Goal: Entertainment & Leisure: Browse casually

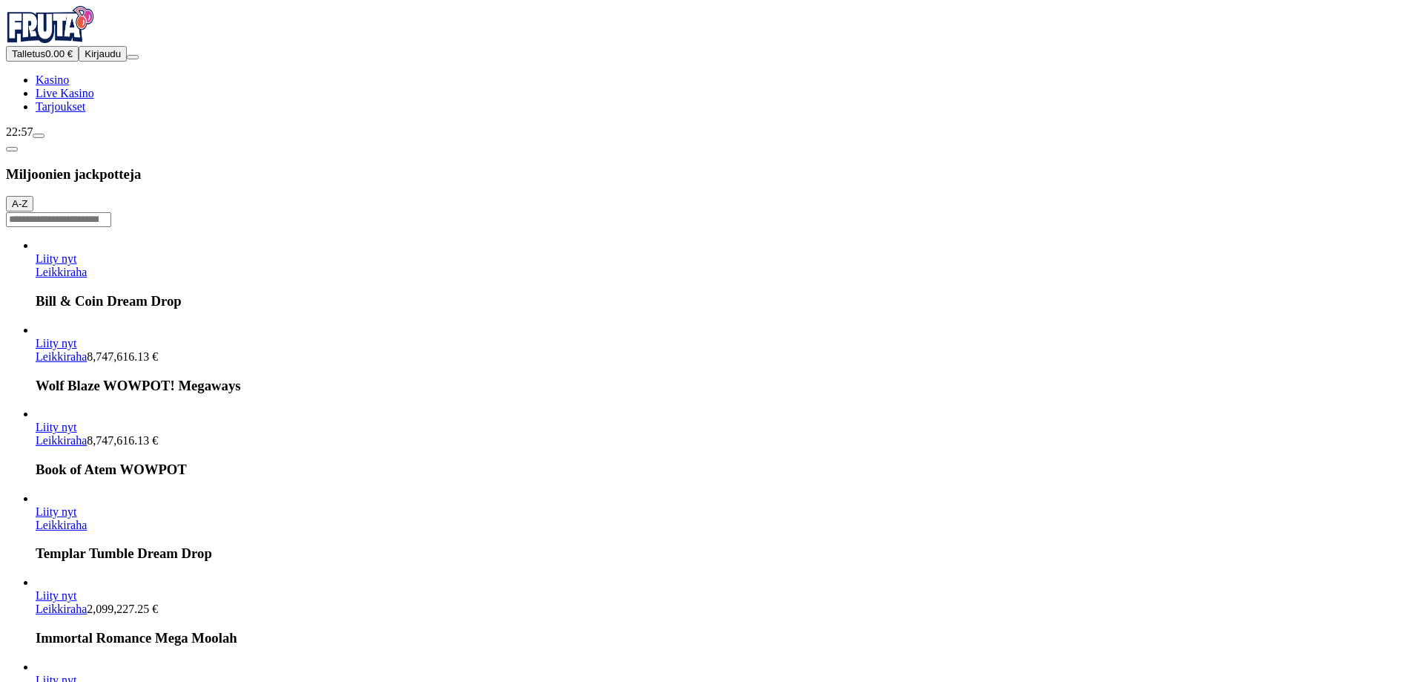
click at [115, 62] on button "Kirjaudu" at bounding box center [103, 54] width 48 height 16
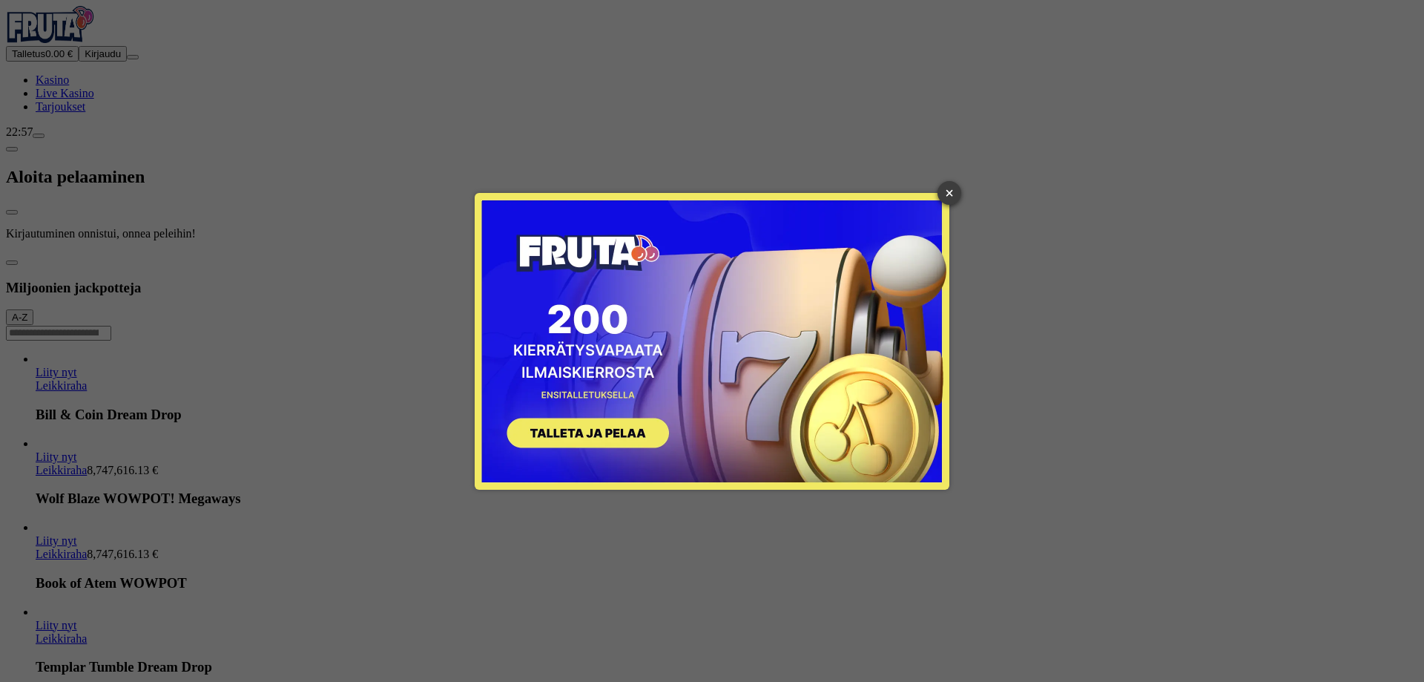
click at [948, 192] on link "×" at bounding box center [949, 193] width 24 height 24
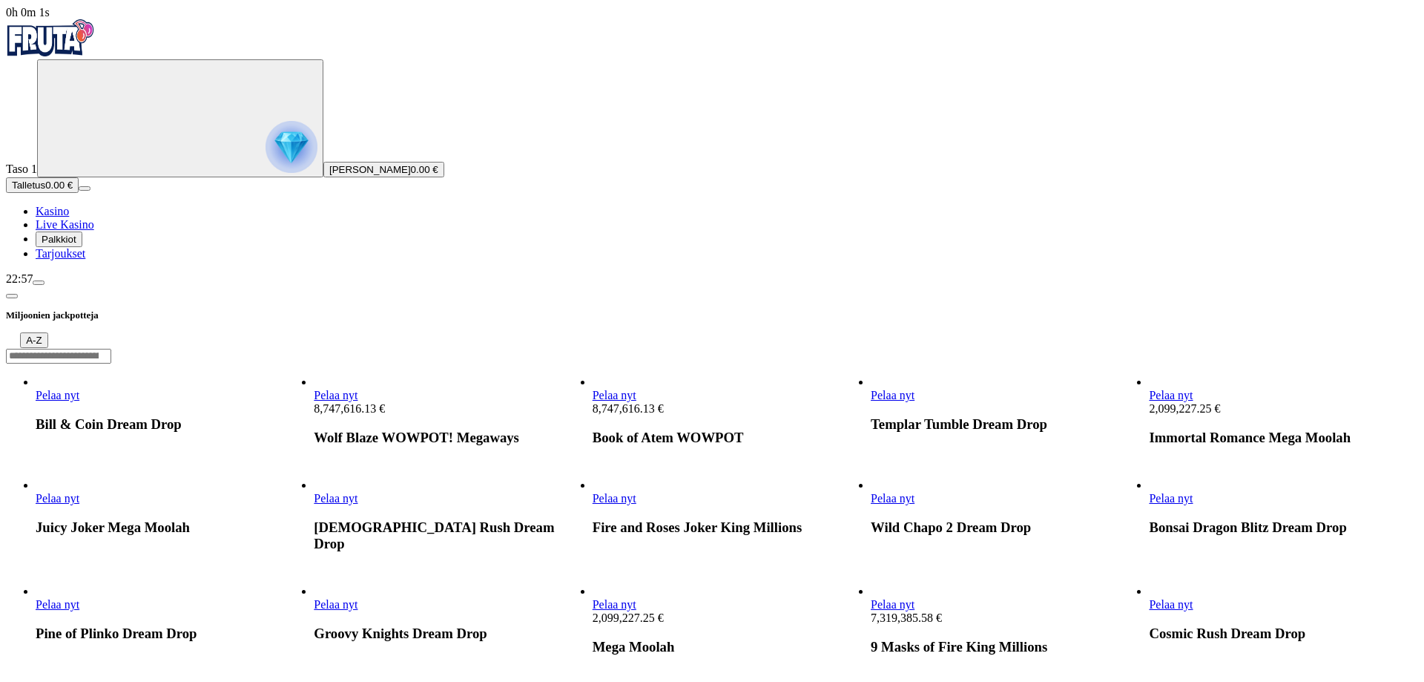
click at [76, 245] on span "Palkkiot" at bounding box center [59, 239] width 35 height 11
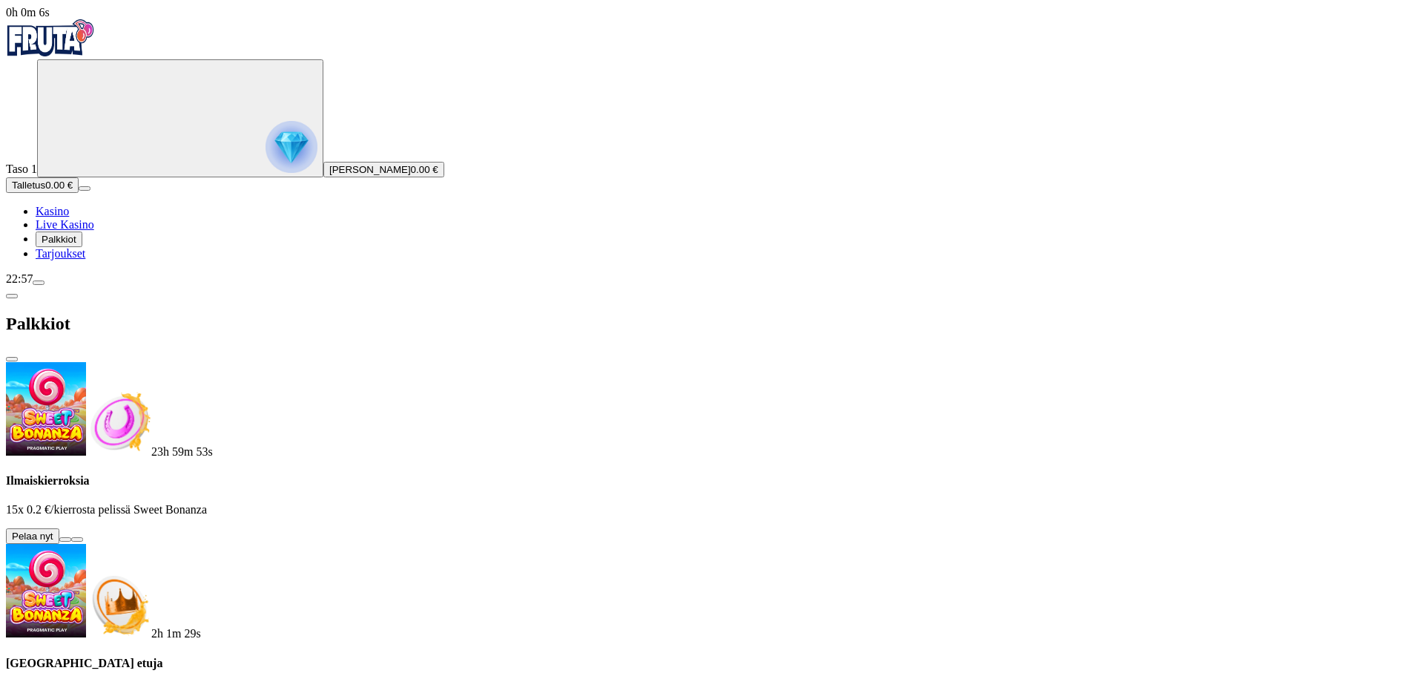
click at [71, 537] on button at bounding box center [65, 539] width 12 height 4
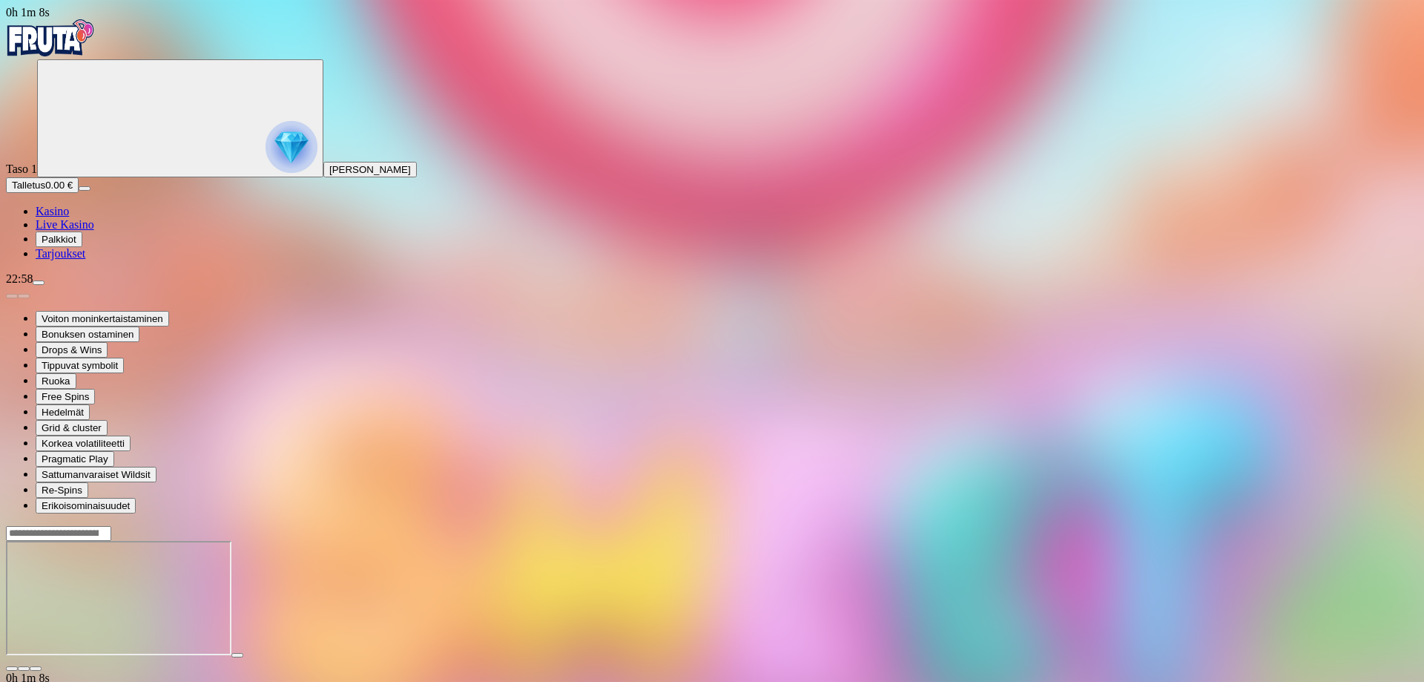
click at [69, 217] on span "Kasino" at bounding box center [52, 211] width 33 height 13
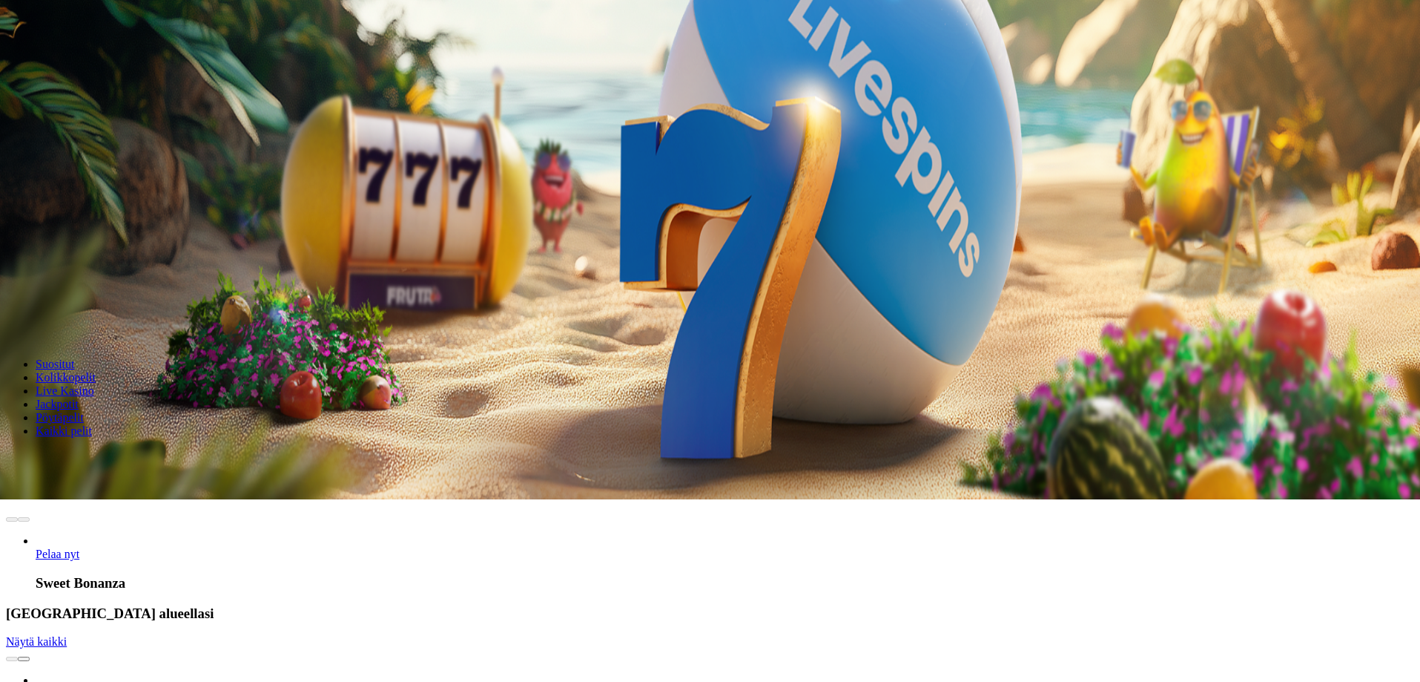
scroll to position [148, 0]
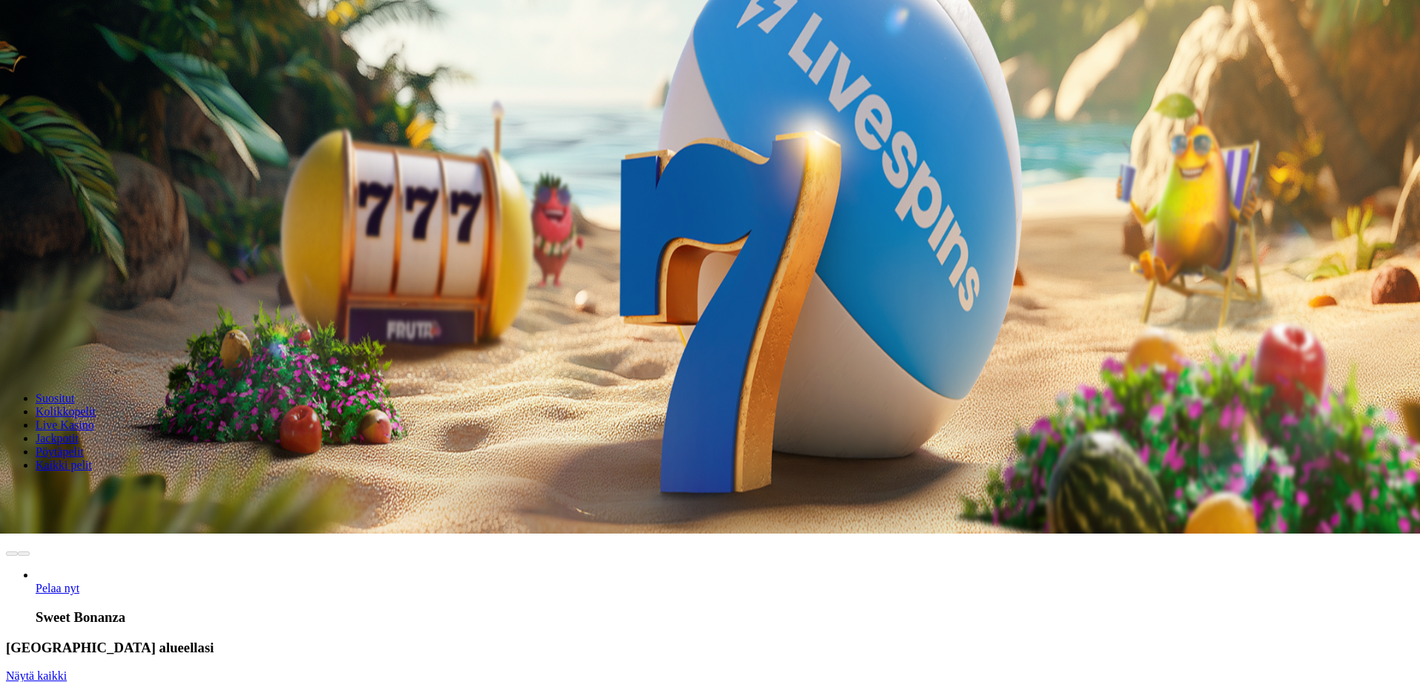
click at [111, 484] on input "Search" at bounding box center [58, 491] width 105 height 15
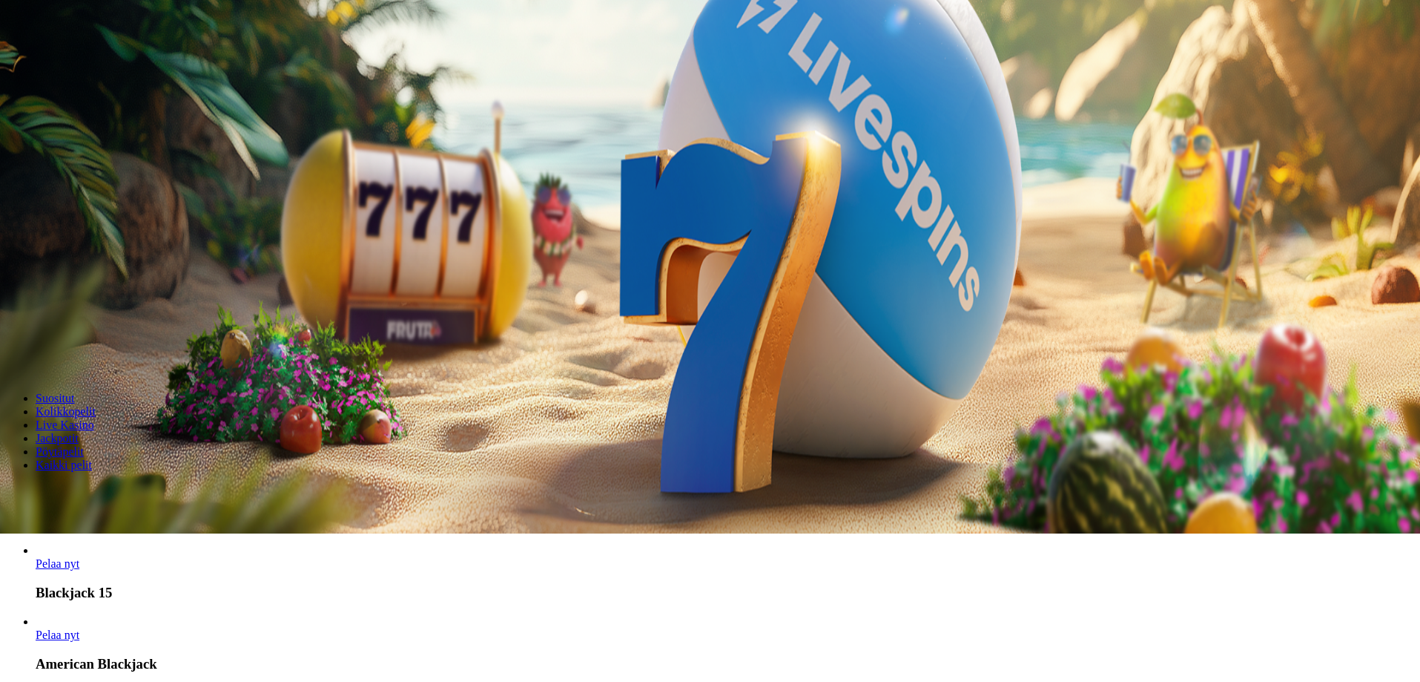
scroll to position [2151, 0]
type input "*********"
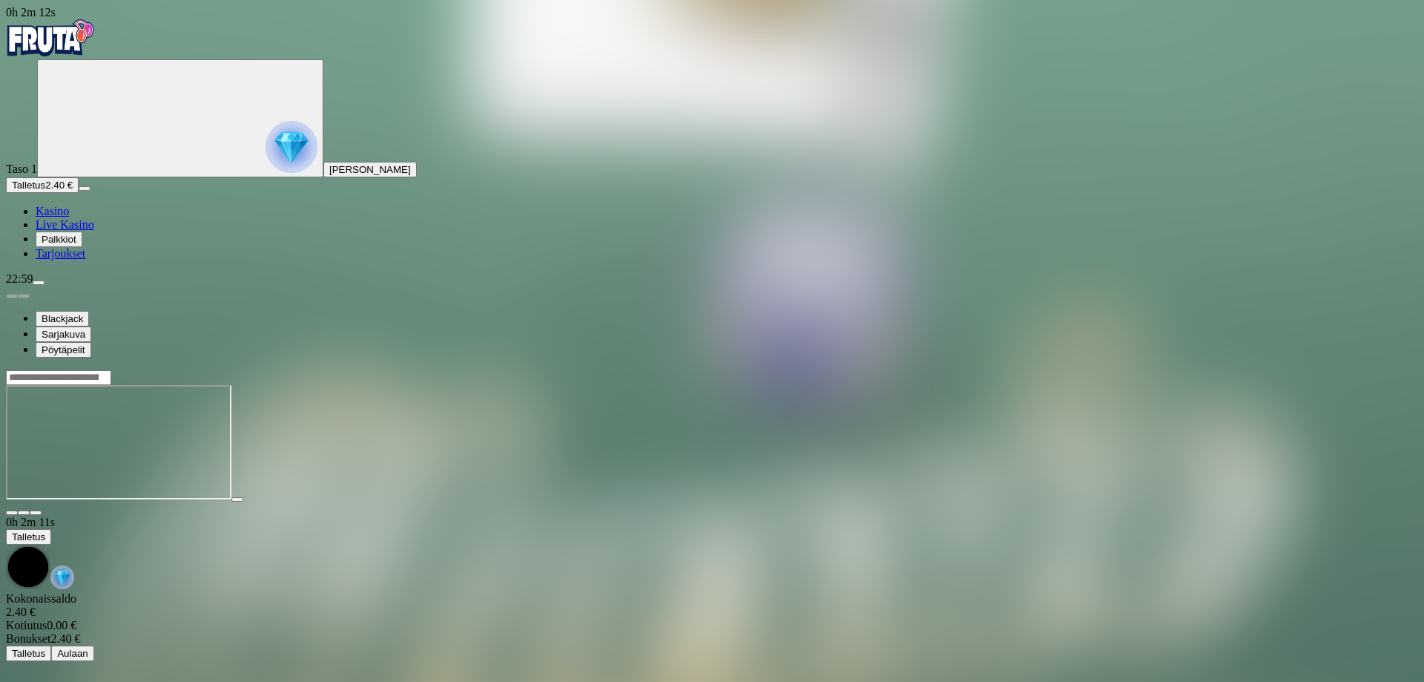
click at [68, 217] on span "Kasino" at bounding box center [52, 211] width 33 height 13
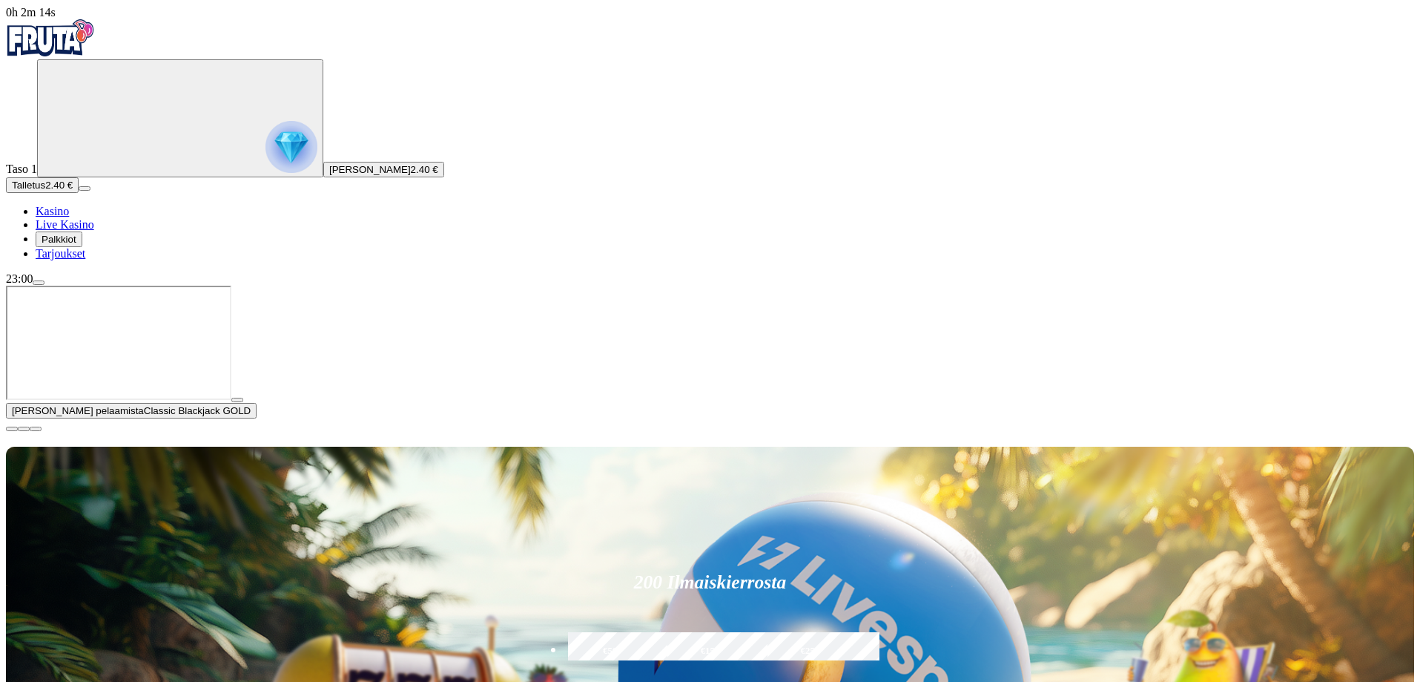
click at [12, 429] on span "close icon" at bounding box center [12, 429] width 0 height 0
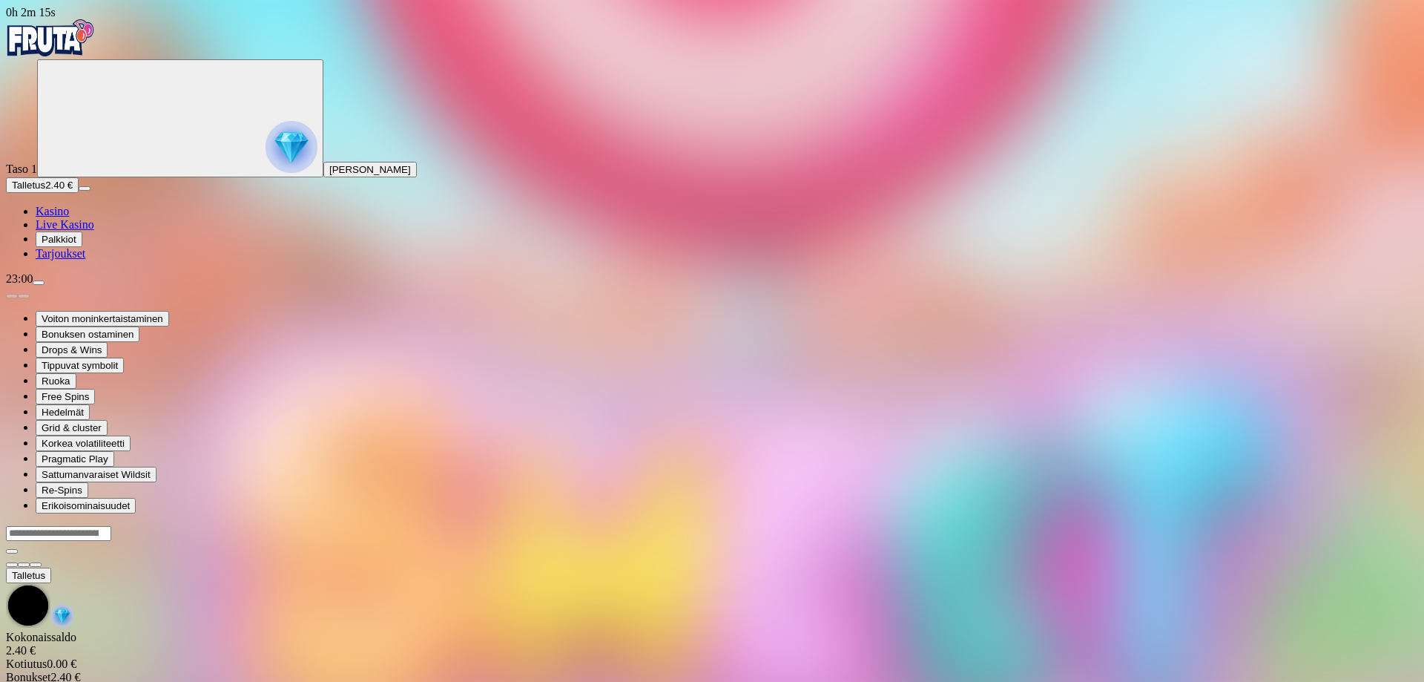
click at [443, 541] on div at bounding box center [712, 541] width 1412 height 0
click at [69, 217] on span "Kasino" at bounding box center [52, 211] width 33 height 13
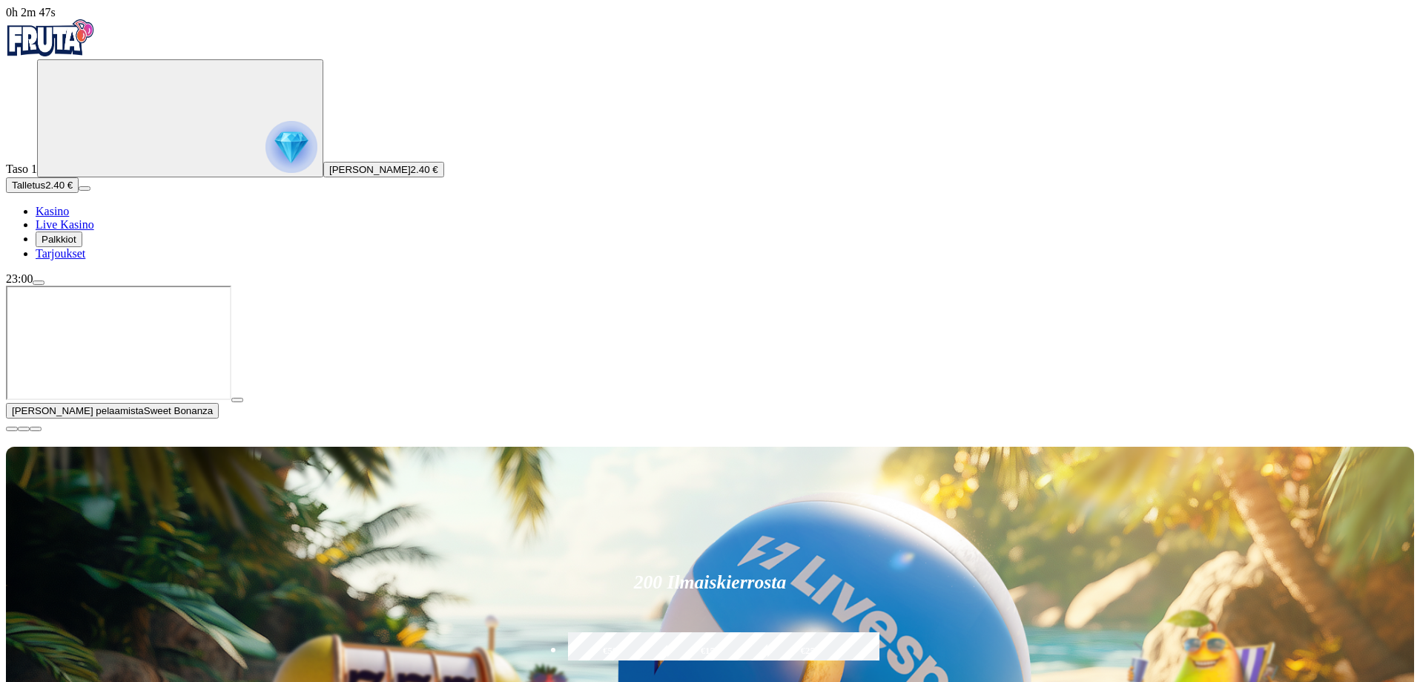
click at [12, 429] on span "close icon" at bounding box center [12, 429] width 0 height 0
